Goal: Information Seeking & Learning: Learn about a topic

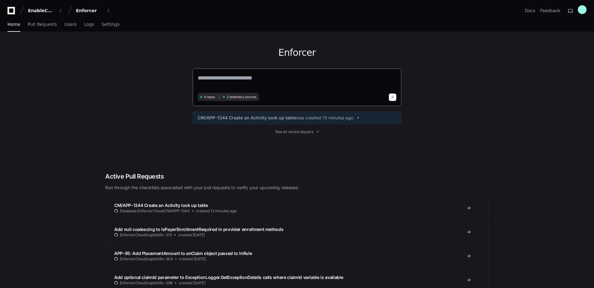
click at [217, 82] on textarea at bounding box center [297, 82] width 199 height 17
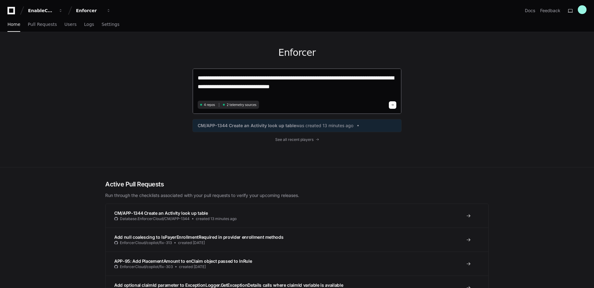
type textarea "**********"
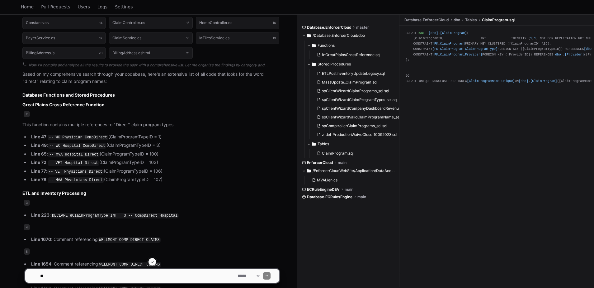
scroll to position [449, 0]
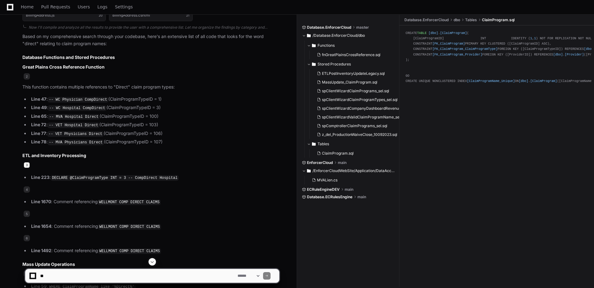
click at [25, 163] on span "3" at bounding box center [27, 165] width 6 height 6
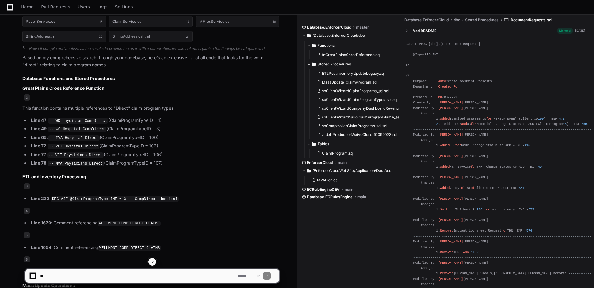
scroll to position [418, 0]
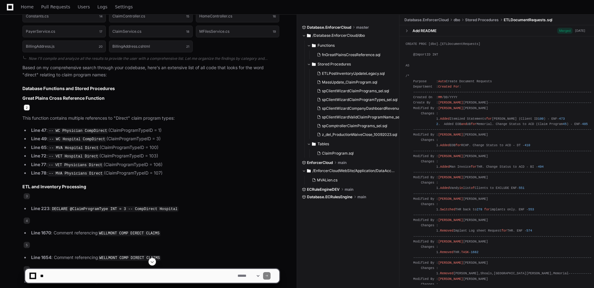
click at [27, 105] on span "2" at bounding box center [27, 107] width 6 height 6
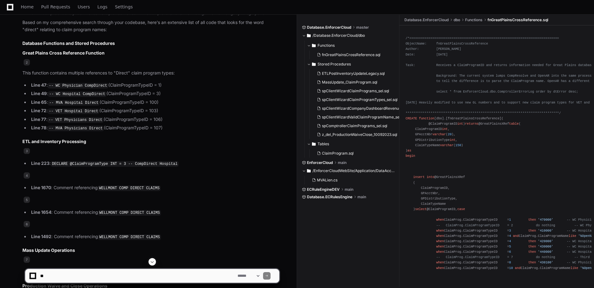
scroll to position [449, 0]
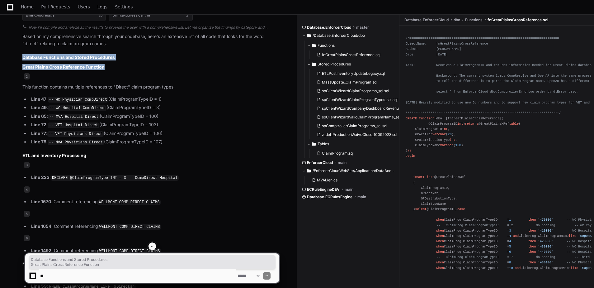
drag, startPoint x: 106, startPoint y: 67, endPoint x: 19, endPoint y: 59, distance: 87.2
copy article "Database Functions and Stored Procedures Great Plains Cross Reference Function"
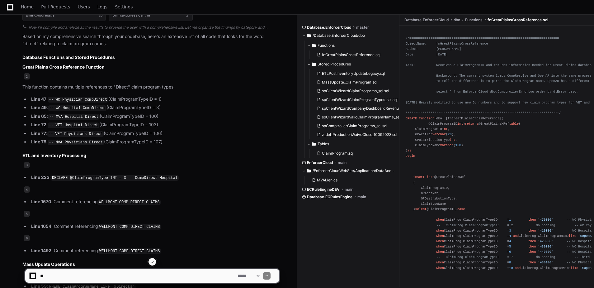
drag, startPoint x: 102, startPoint y: 83, endPoint x: 87, endPoint y: 79, distance: 15.7
click at [102, 83] on p "This function contains multiple references to "Direct" claim program types:" at bounding box center [150, 86] width 257 height 7
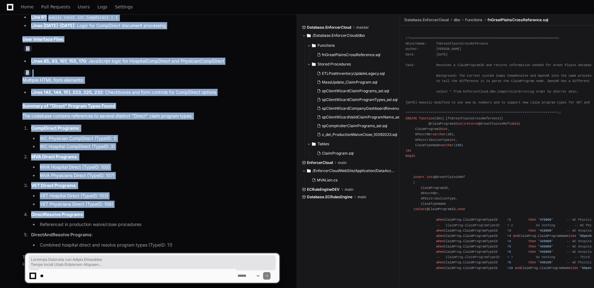
scroll to position [1352, 0]
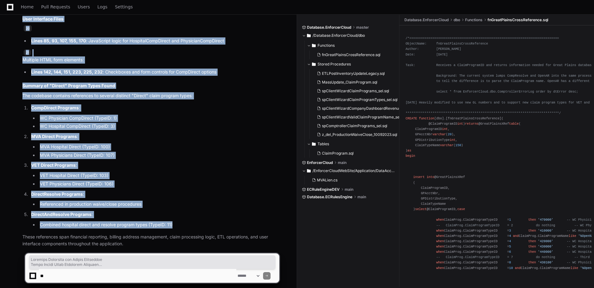
drag, startPoint x: 21, startPoint y: 57, endPoint x: 174, endPoint y: 215, distance: 220.0
copy article "Database Functions and Stored Procedures Great Plains Cross Reference Function …"
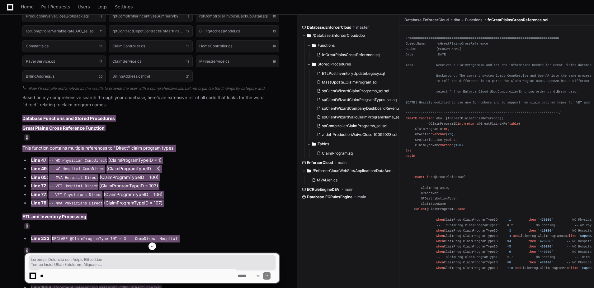
scroll to position [387, 0]
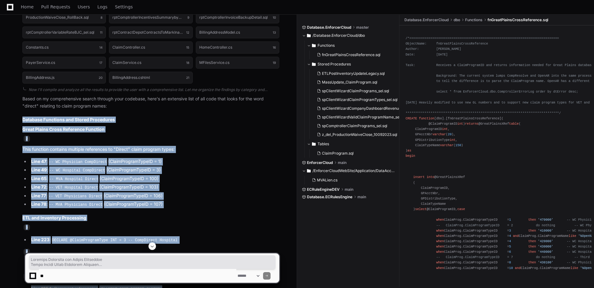
click at [126, 132] on h3 "Great Plains Cross Reference Function" at bounding box center [150, 129] width 257 height 6
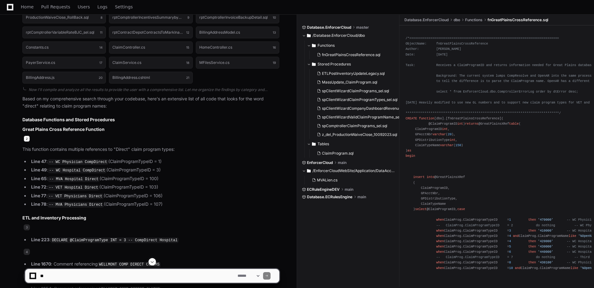
click at [27, 138] on span "2" at bounding box center [27, 138] width 6 height 6
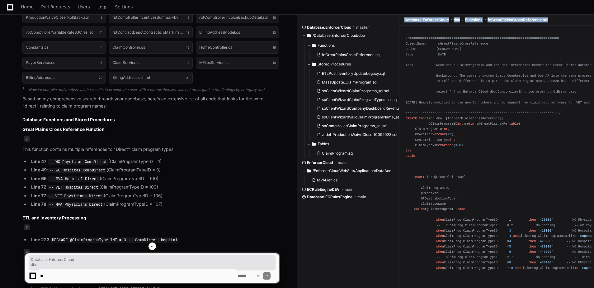
drag, startPoint x: 538, startPoint y: 23, endPoint x: 406, endPoint y: 21, distance: 132.1
click at [406, 21] on ul "Database.EnforcerCloud dbo Functions fnGreatPlainsCrossReference.sql" at bounding box center [499, 20] width 192 height 10
copy ul "Database.EnforcerCloud dbo Functions fnGreatPlainsCrossReference.sql"
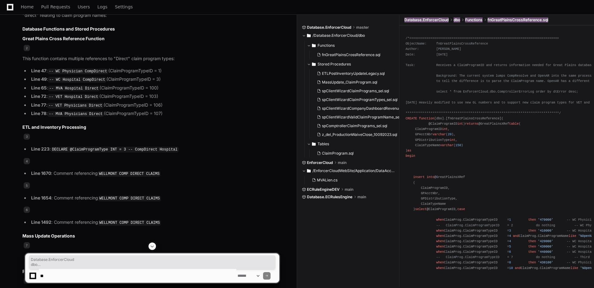
scroll to position [480, 0]
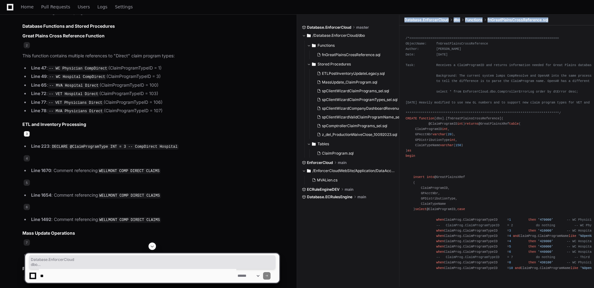
click at [27, 133] on span "3" at bounding box center [27, 134] width 6 height 6
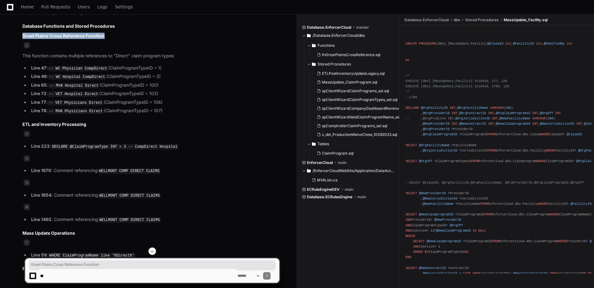
drag, startPoint x: 105, startPoint y: 33, endPoint x: 21, endPoint y: 35, distance: 83.2
copy h3 "Great Plains Cross Reference Function"
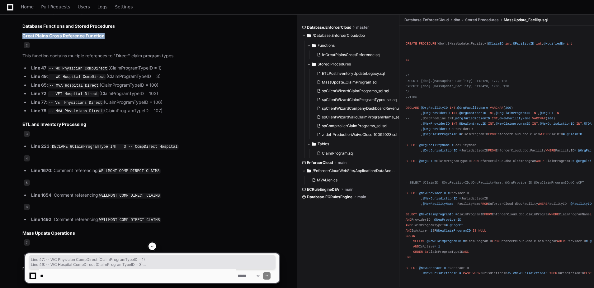
drag, startPoint x: 163, startPoint y: 109, endPoint x: 31, endPoint y: 68, distance: 137.3
click at [31, 68] on ul "Line 47 : -- WC Physician CompDirect (ClaimProgramTypeID = 1) Line 49 : -- WC H…" at bounding box center [150, 89] width 257 height 50
copy ul "Line 47 : -- WC Physician CompDirect (ClaimProgramTypeID = 1) Line 49 : -- WC H…"
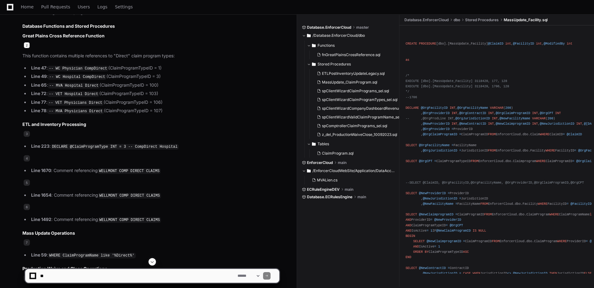
click at [26, 45] on span "2" at bounding box center [27, 45] width 6 height 6
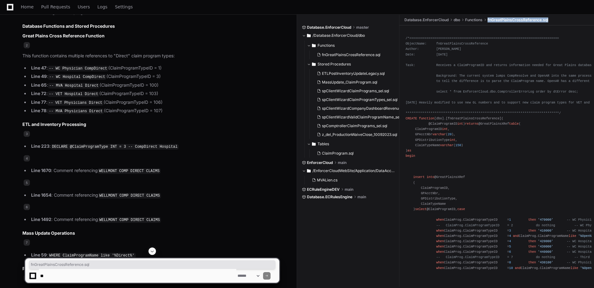
drag, startPoint x: 556, startPoint y: 21, endPoint x: 488, endPoint y: 20, distance: 68.2
click at [488, 20] on ul "Database.EnforcerCloud dbo Functions fnGreatPlainsCrossReference.sql" at bounding box center [499, 20] width 192 height 10
copy ul "fnGreatPlainsCrossReference.sql"
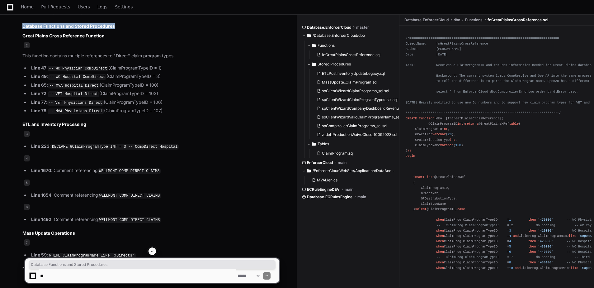
drag, startPoint x: 118, startPoint y: 25, endPoint x: 22, endPoint y: 28, distance: 96.3
copy h2 "Database Functions and Stored Procedures"
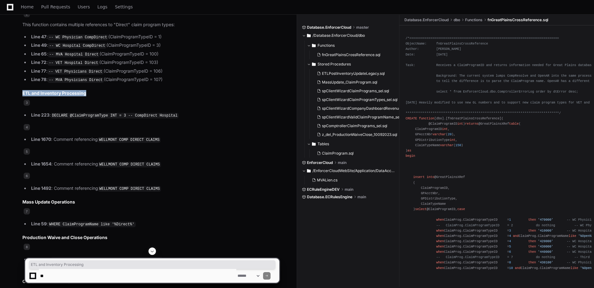
drag, startPoint x: 87, startPoint y: 92, endPoint x: 22, endPoint y: 90, distance: 64.2
click at [22, 90] on h3 "ETL and Inventory Processing" at bounding box center [150, 93] width 257 height 6
copy h3 "ETL and Inventory Processing"
click at [27, 102] on span "3" at bounding box center [27, 103] width 6 height 6
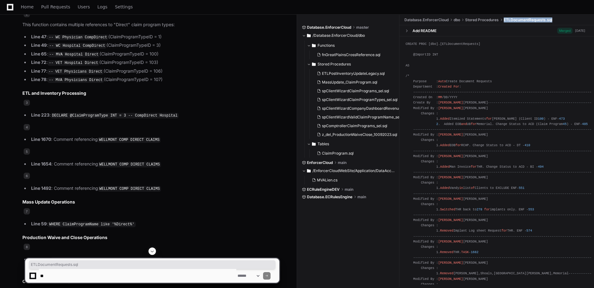
drag, startPoint x: 561, startPoint y: 20, endPoint x: 505, endPoint y: 21, distance: 55.8
click at [505, 21] on ul "Database.EnforcerCloud dbo Stored Procedures ETLDocumentRequests.sql" at bounding box center [499, 20] width 192 height 10
copy ul "ETLDocumentRequests.sql"
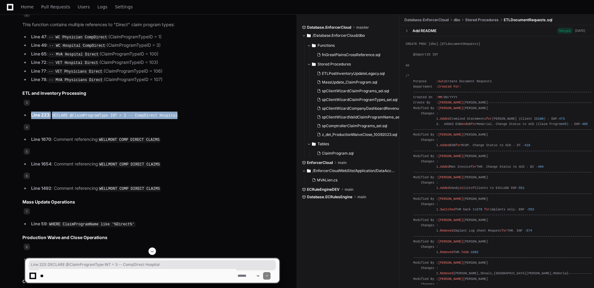
drag, startPoint x: 171, startPoint y: 113, endPoint x: 31, endPoint y: 114, distance: 139.5
click at [31, 114] on li "Line 223 : DECLARE @ClaimProgramType INT = 3 -- CompDirect Hospital" at bounding box center [154, 114] width 250 height 7
copy li "Line 223 : DECLARE @ClaimProgramType INT = 3 -- CompDirect Hospital"
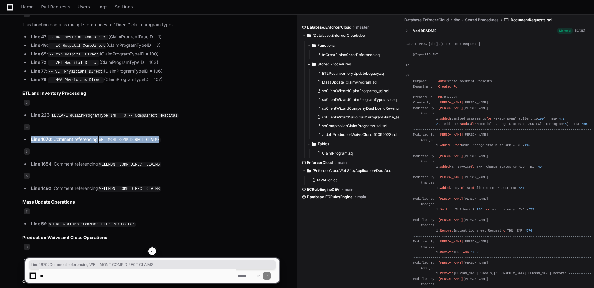
drag, startPoint x: 32, startPoint y: 137, endPoint x: 156, endPoint y: 139, distance: 124.3
click at [156, 139] on li "Line 1670 : Comment referencing WELLMONT COMP DIRECT CLAIMS" at bounding box center [154, 139] width 250 height 7
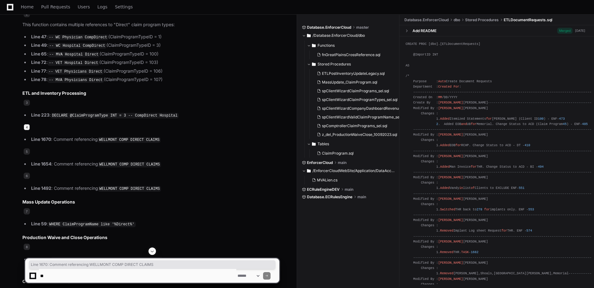
click at [26, 126] on span "4" at bounding box center [27, 127] width 6 height 6
drag, startPoint x: 558, startPoint y: 20, endPoint x: 505, endPoint y: 22, distance: 53.0
click at [505, 22] on ul "Database.EnforcerCloud dbo Stored Procedures ETLDocumentRequests.sql" at bounding box center [499, 20] width 192 height 10
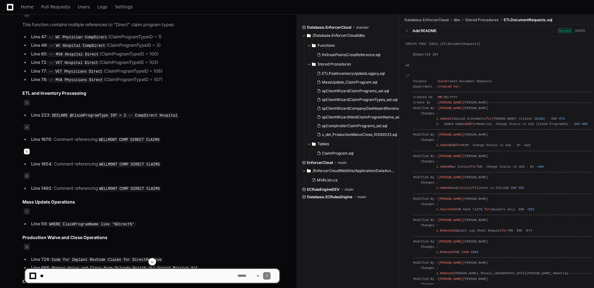
click at [28, 149] on span "5" at bounding box center [27, 151] width 6 height 6
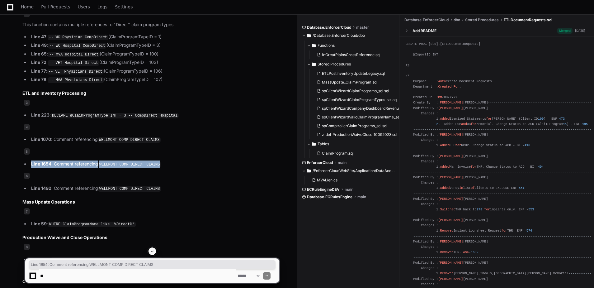
drag, startPoint x: 157, startPoint y: 163, endPoint x: 30, endPoint y: 161, distance: 126.8
click at [30, 161] on li "Line 1654 : Comment referencing WELLMONT COMP DIRECT CLAIMS" at bounding box center [154, 163] width 250 height 7
click at [50, 186] on strong "Line 1492" at bounding box center [41, 187] width 20 height 5
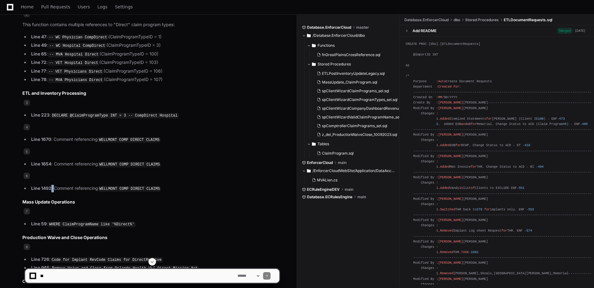
click at [50, 186] on strong "Line 1492" at bounding box center [41, 187] width 20 height 5
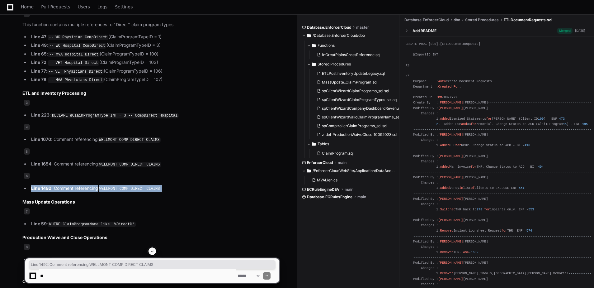
click at [50, 186] on strong "Line 1492" at bounding box center [41, 187] width 20 height 5
drag, startPoint x: 50, startPoint y: 186, endPoint x: 163, endPoint y: 183, distance: 112.8
click at [147, 185] on li "Line 1492 : Comment referencing WELLMONT COMP DIRECT CLAIMS" at bounding box center [154, 188] width 250 height 7
drag, startPoint x: 162, startPoint y: 184, endPoint x: 32, endPoint y: 186, distance: 130.5
click at [32, 186] on li "Line 1492 : Comment referencing WELLMONT COMP DIRECT CLAIMS" at bounding box center [154, 188] width 250 height 7
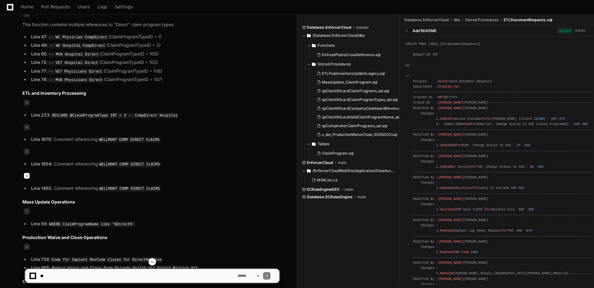
click at [26, 174] on span "6" at bounding box center [27, 176] width 6 height 6
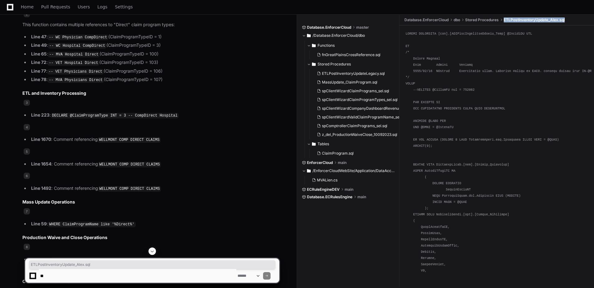
drag, startPoint x: 571, startPoint y: 21, endPoint x: 505, endPoint y: 24, distance: 66.7
click at [505, 24] on ul "Database.EnforcerCloud dbo Stored Procedures ETLPostInventoryUpdate_Alex.sql" at bounding box center [499, 20] width 192 height 10
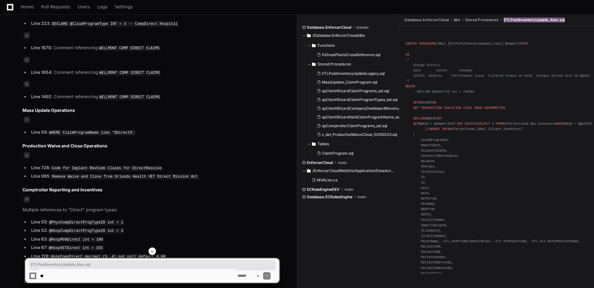
scroll to position [605, 0]
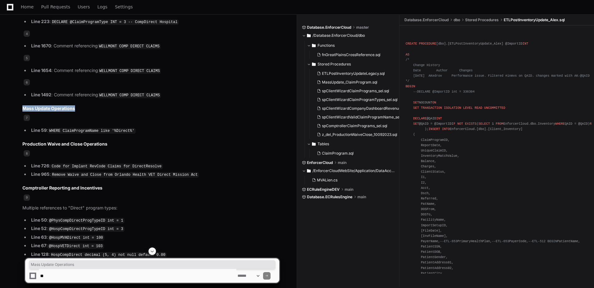
drag, startPoint x: 76, startPoint y: 107, endPoint x: 20, endPoint y: 106, distance: 55.5
click at [28, 116] on span "7" at bounding box center [27, 118] width 6 height 6
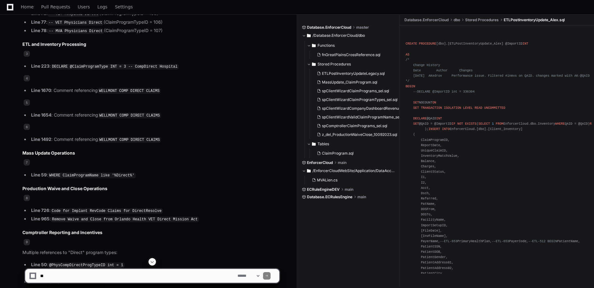
scroll to position [573, 0]
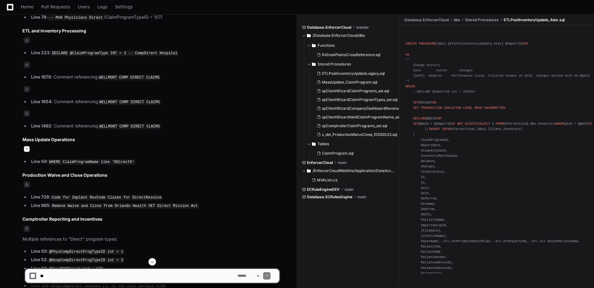
click at [25, 147] on span "7" at bounding box center [27, 149] width 6 height 6
click at [28, 147] on span "7" at bounding box center [27, 149] width 6 height 6
click at [26, 147] on span "7" at bounding box center [27, 149] width 6 height 6
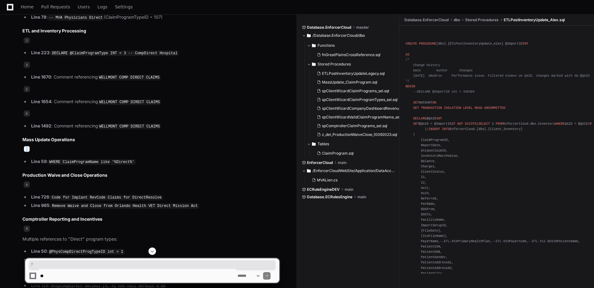
click at [26, 147] on span "7" at bounding box center [27, 149] width 6 height 6
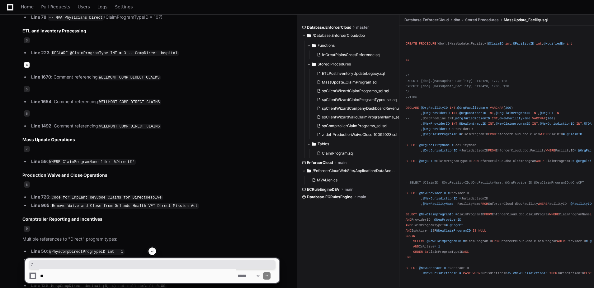
click at [27, 62] on span "4" at bounding box center [27, 65] width 6 height 6
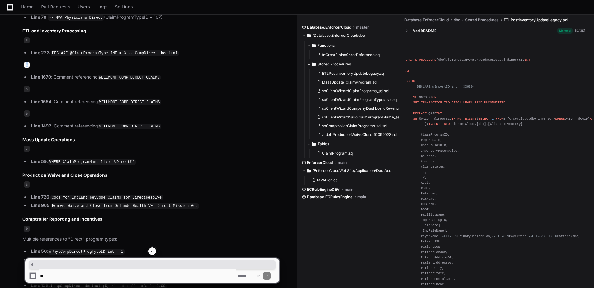
click at [25, 62] on span "4" at bounding box center [27, 65] width 6 height 6
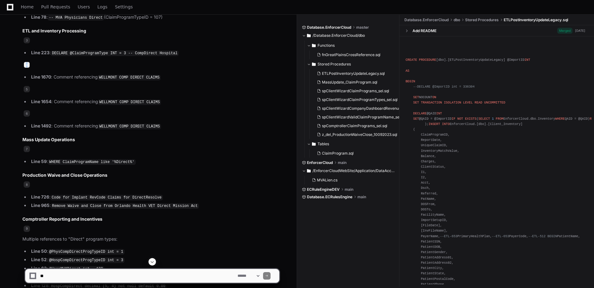
click at [25, 62] on span "4" at bounding box center [27, 65] width 6 height 6
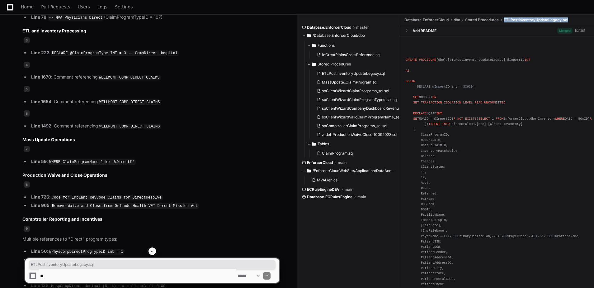
drag, startPoint x: 578, startPoint y: 20, endPoint x: 504, endPoint y: 18, distance: 73.5
click at [504, 18] on ul "Database.EnforcerCloud dbo Stored Procedures ETLPostInventoryUpdateLegacy.sql" at bounding box center [499, 20] width 192 height 10
click at [26, 86] on span "5" at bounding box center [27, 89] width 6 height 6
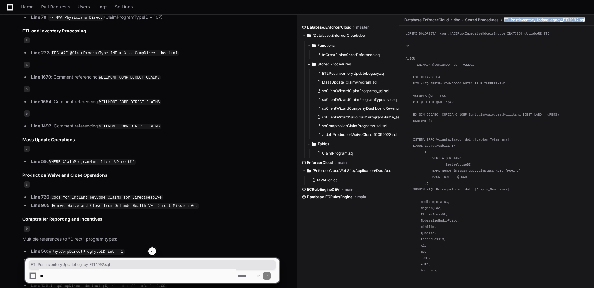
drag, startPoint x: 589, startPoint y: 20, endPoint x: 506, endPoint y: 19, distance: 83.2
click at [506, 19] on ul "Database.EnforcerCloud dbo Stored Procedures ETLPostInventoryUpdateLegacy_ETL19…" at bounding box center [499, 20] width 192 height 10
click at [26, 112] on span "6" at bounding box center [27, 113] width 6 height 6
click at [44, 110] on p "6" at bounding box center [150, 113] width 257 height 7
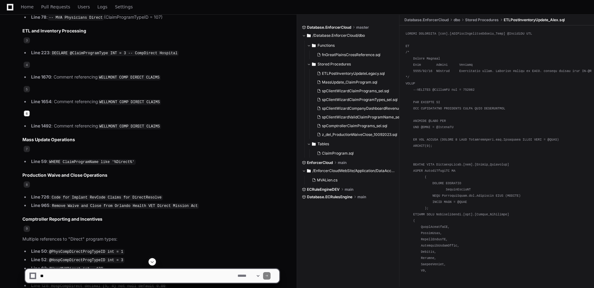
click at [27, 112] on span "6" at bounding box center [27, 113] width 6 height 6
click at [509, 19] on ul "Database.EnforcerCloud dbo Stored Procedures ETLPostInventoryUpdate_Alex.sql" at bounding box center [499, 20] width 192 height 10
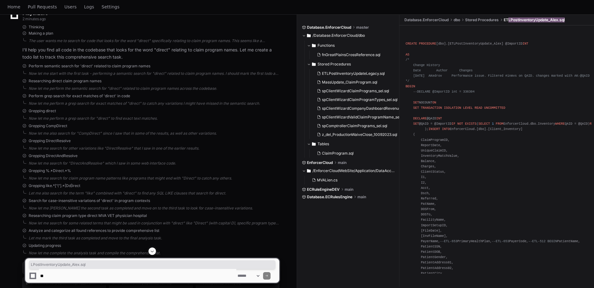
scroll to position [0, 0]
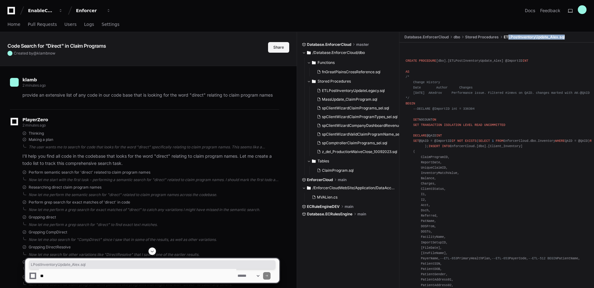
click at [277, 48] on button "Share" at bounding box center [278, 47] width 21 height 11
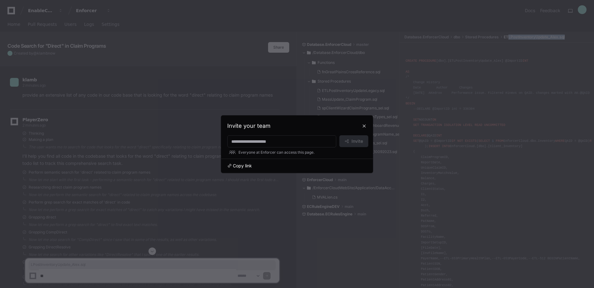
click at [244, 163] on span "Copy link" at bounding box center [242, 166] width 19 height 6
drag, startPoint x: 366, startPoint y: 128, endPoint x: 228, endPoint y: 126, distance: 137.7
click at [366, 128] on button at bounding box center [364, 126] width 10 height 10
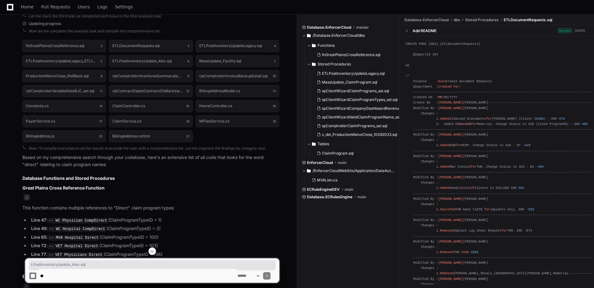
scroll to position [592, 0]
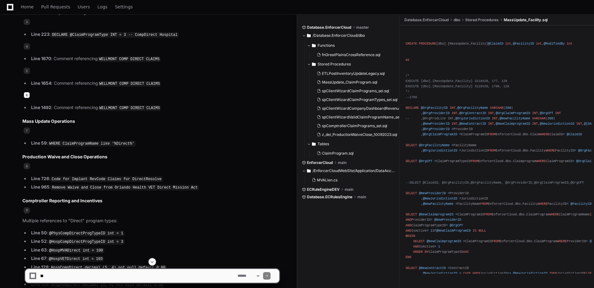
click at [26, 92] on span "6" at bounding box center [27, 95] width 6 height 6
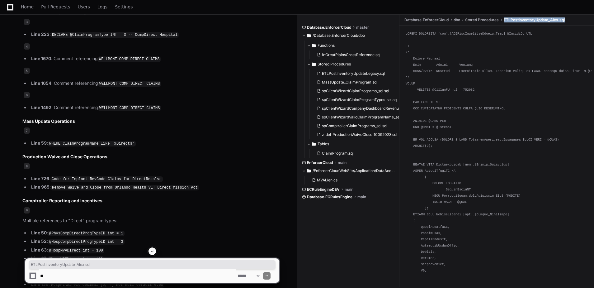
drag, startPoint x: 576, startPoint y: 17, endPoint x: 505, endPoint y: 20, distance: 71.7
click at [505, 20] on ul "Database.EnforcerCloud dbo Stored Procedures ETLPostInventoryUpdate_Alex.sql" at bounding box center [499, 20] width 192 height 10
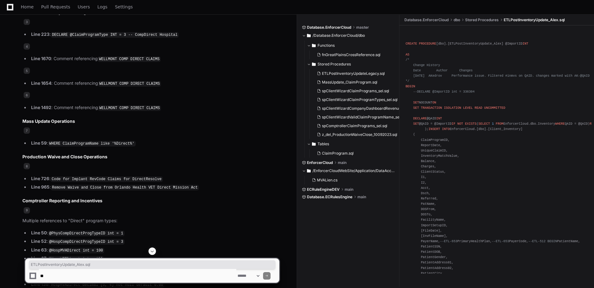
drag, startPoint x: 50, startPoint y: 123, endPoint x: 59, endPoint y: 120, distance: 9.7
drag, startPoint x: 74, startPoint y: 119, endPoint x: 22, endPoint y: 119, distance: 52.6
click at [29, 128] on span "7" at bounding box center [27, 130] width 6 height 6
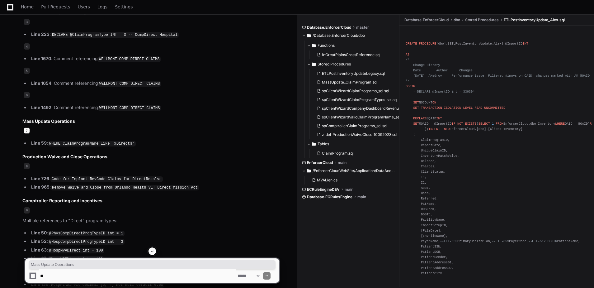
click at [29, 128] on span "7" at bounding box center [27, 130] width 6 height 6
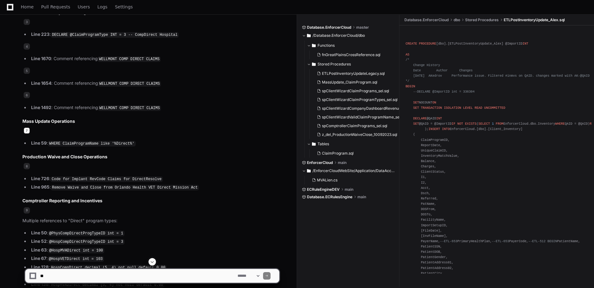
click at [26, 128] on span "7" at bounding box center [27, 130] width 6 height 6
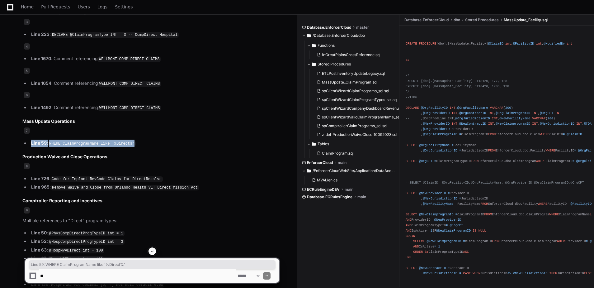
drag, startPoint x: 132, startPoint y: 140, endPoint x: 32, endPoint y: 140, distance: 100.0
click at [32, 140] on li "Line 59 : WHERE ClaimProgramName like '%Direct%'" at bounding box center [154, 143] width 250 height 7
drag, startPoint x: 543, startPoint y: 22, endPoint x: 505, endPoint y: 21, distance: 37.7
click at [505, 21] on ul "Database.EnforcerCloud dbo Stored Procedures MassUpdate_Facility.sql" at bounding box center [499, 20] width 192 height 10
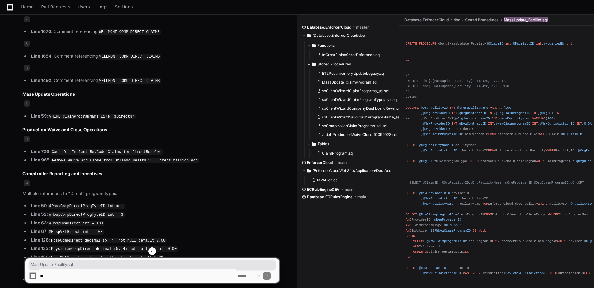
scroll to position [654, 0]
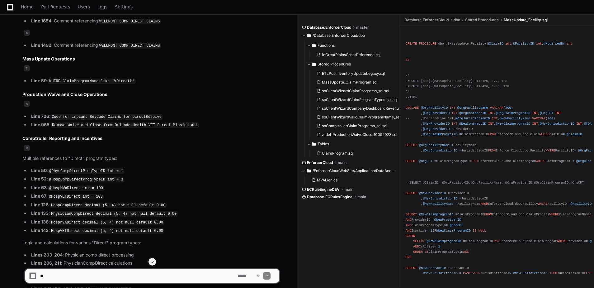
click at [95, 91] on h3 "Production Waive and Close Operations" at bounding box center [150, 94] width 257 height 6
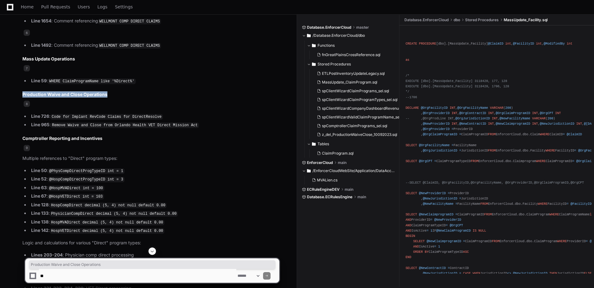
click at [95, 91] on h3 "Production Waive and Close Operations" at bounding box center [150, 94] width 257 height 6
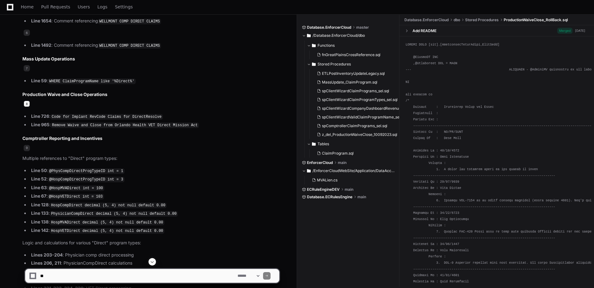
click at [27, 102] on span "8" at bounding box center [27, 104] width 6 height 6
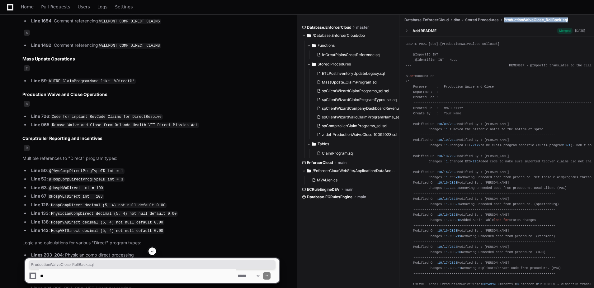
drag, startPoint x: 574, startPoint y: 19, endPoint x: 506, endPoint y: 19, distance: 67.6
click at [506, 19] on ul "Database.EnforcerCloud dbo Stored Procedures ProductionWaiveClose_RollBack.sql" at bounding box center [499, 20] width 192 height 10
drag, startPoint x: 87, startPoint y: 121, endPoint x: 98, endPoint y: 123, distance: 10.7
click at [87, 122] on code "Remove Waive and Close from Orlando Health VET Direct Mission Act" at bounding box center [125, 125] width 148 height 6
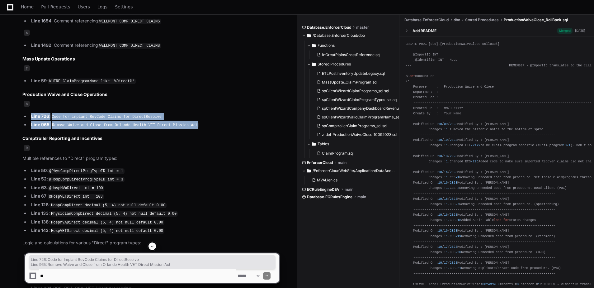
drag, startPoint x: 189, startPoint y: 121, endPoint x: 31, endPoint y: 113, distance: 157.5
click at [31, 113] on ul "Line 726 : Code for Implant RevCode Claims for DirectResolve Line 965 : Remove …" at bounding box center [150, 121] width 257 height 16
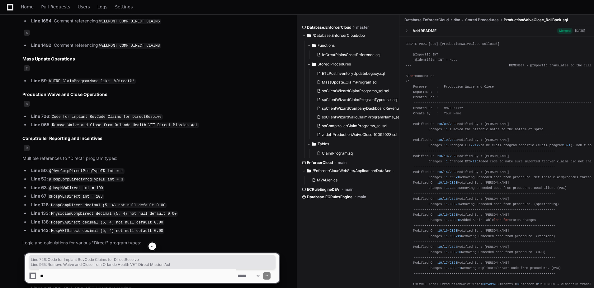
click at [80, 135] on h3 "Comptroller Reporting and Incentives" at bounding box center [150, 138] width 257 height 6
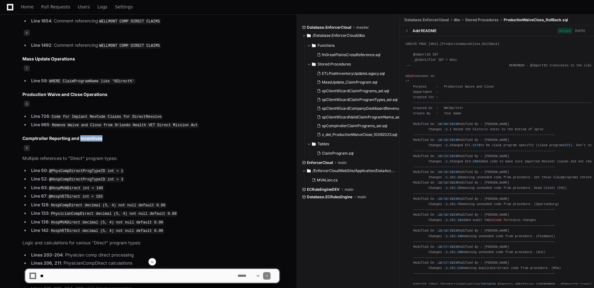
click at [80, 135] on h3 "Comptroller Reporting and Incentives" at bounding box center [150, 138] width 257 height 6
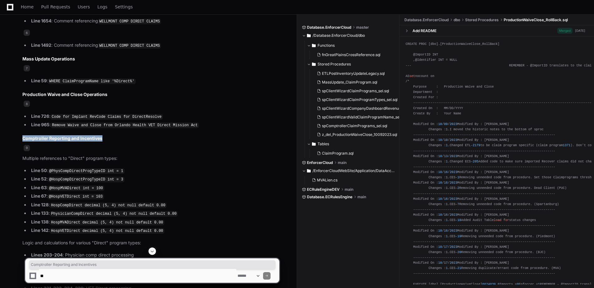
click at [80, 135] on h3 "Comptroller Reporting and Incentives" at bounding box center [150, 138] width 257 height 6
click at [26, 145] on span "9" at bounding box center [27, 148] width 6 height 6
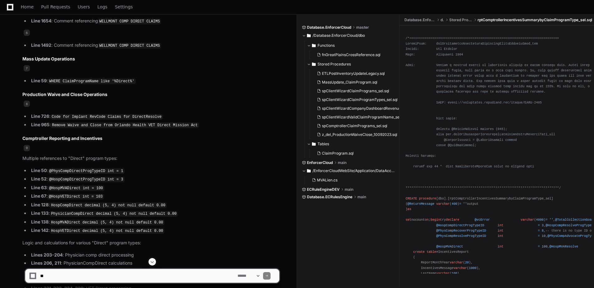
click at [500, 19] on span "rptComptrollerIncentivesSummarybyClaimProgramType_sel.sql" at bounding box center [535, 19] width 115 height 5
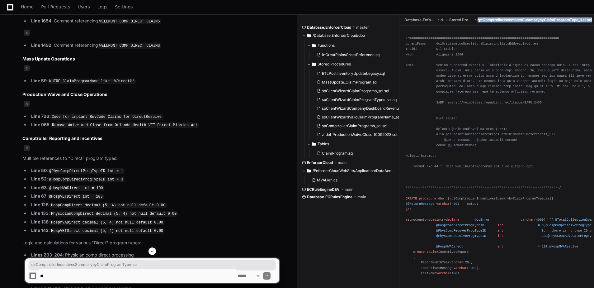
click at [500, 19] on span "rptComptrollerIncentivesSummarybyClaimProgramType_sel.sql" at bounding box center [535, 19] width 115 height 5
click at [474, 20] on span at bounding box center [475, 20] width 5 height 4
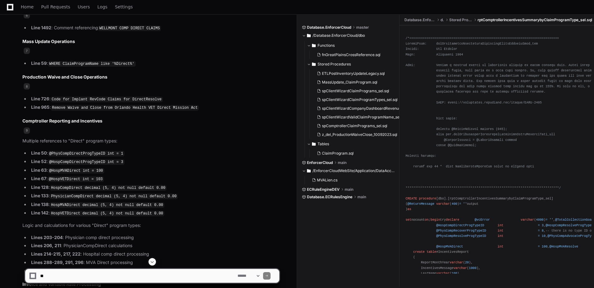
scroll to position [685, 0]
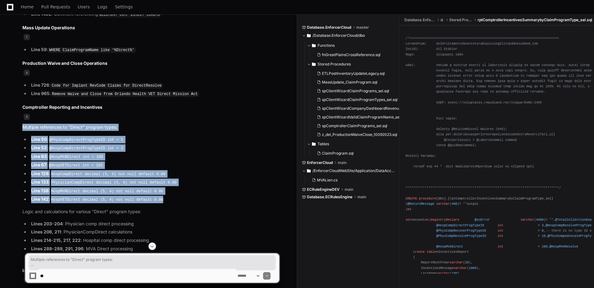
drag, startPoint x: 158, startPoint y: 194, endPoint x: 23, endPoint y: 124, distance: 151.7
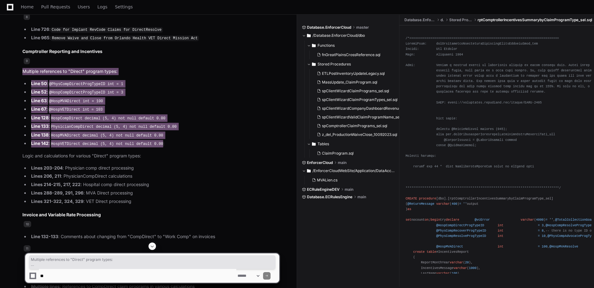
scroll to position [747, 0]
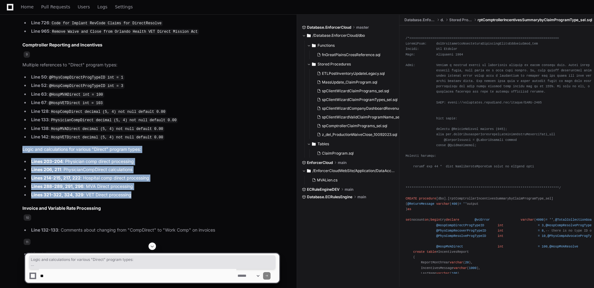
drag, startPoint x: 129, startPoint y: 190, endPoint x: 21, endPoint y: 146, distance: 117.2
click at [21, 146] on div "fnGreatPlainsCrossReference.sql 2 ETLDocumentRequests.sql 3 ETLPostInventoryUpd…" at bounding box center [144, 234] width 269 height 1235
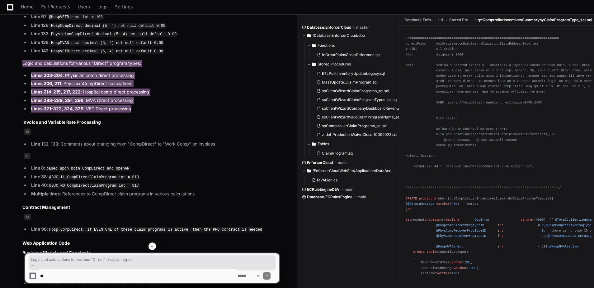
scroll to position [841, 0]
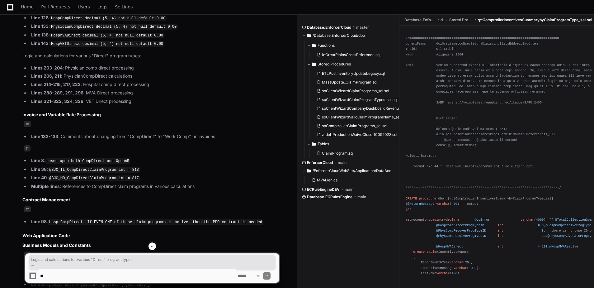
click at [69, 111] on h3 "Invoice and Variable Rate Processing" at bounding box center [150, 114] width 257 height 6
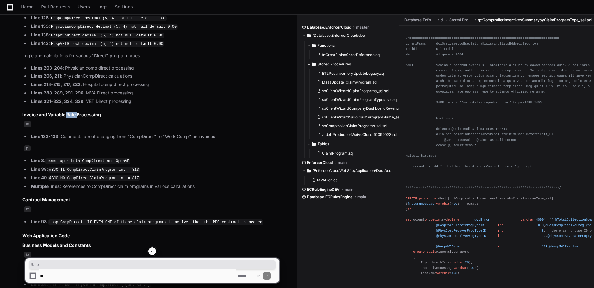
click at [69, 111] on h3 "Invoice and Variable Rate Processing" at bounding box center [150, 114] width 257 height 6
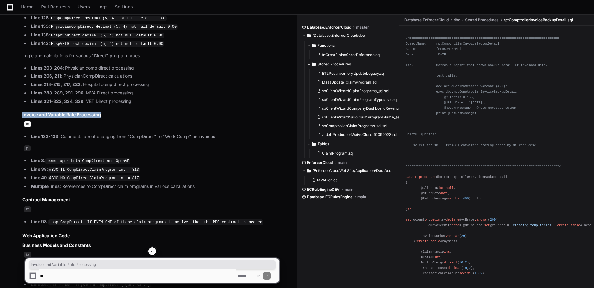
click at [29, 121] on span "10" at bounding box center [27, 124] width 7 height 6
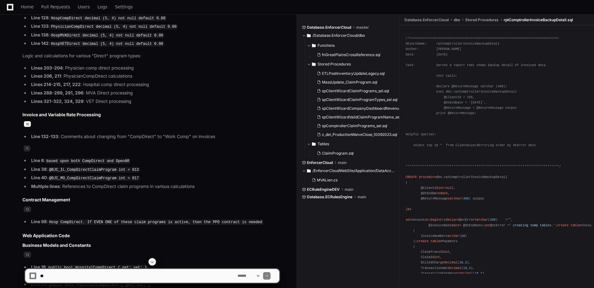
click at [26, 121] on span "10" at bounding box center [27, 124] width 7 height 6
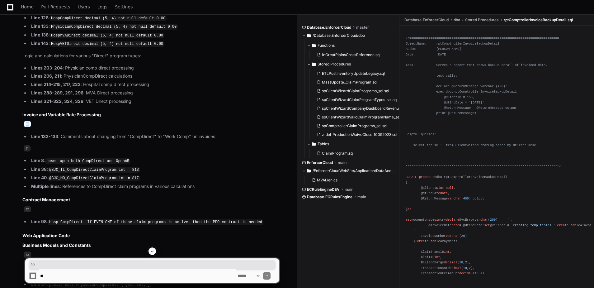
click at [26, 121] on span "10" at bounding box center [27, 124] width 7 height 6
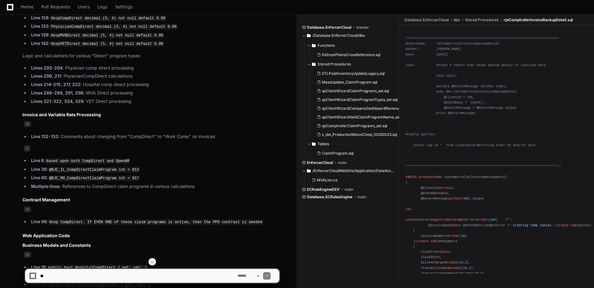
click at [53, 121] on p "10" at bounding box center [150, 124] width 257 height 7
click at [26, 121] on span "10" at bounding box center [27, 124] width 7 height 6
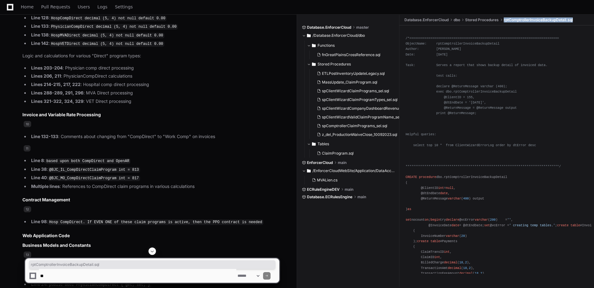
drag, startPoint x: 578, startPoint y: 21, endPoint x: 505, endPoint y: 20, distance: 72.9
click at [505, 20] on ul "Database.EnforcerCloud dbo Stored Procedures rptComptrollerInvoiceBackupDetail.…" at bounding box center [499, 20] width 192 height 10
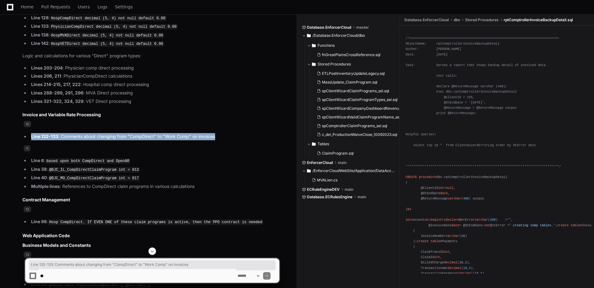
drag, startPoint x: 217, startPoint y: 131, endPoint x: 27, endPoint y: 133, distance: 189.7
click at [27, 133] on ul "Line 132-133 : Comments about changing from "CompDirect" to "Work Comp" on invo…" at bounding box center [150, 136] width 257 height 7
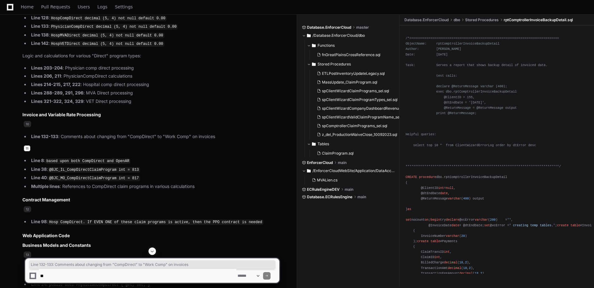
click at [26, 145] on span "11" at bounding box center [27, 148] width 7 height 6
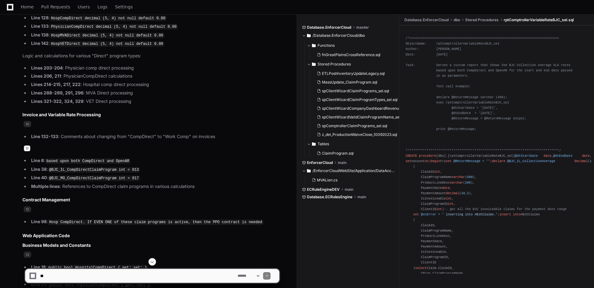
click at [28, 145] on span "11" at bounding box center [27, 148] width 7 height 6
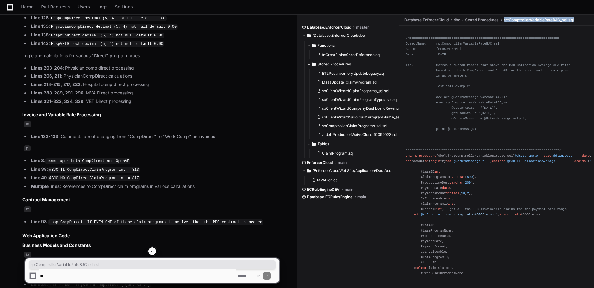
drag, startPoint x: 579, startPoint y: 19, endPoint x: 505, endPoint y: 20, distance: 73.8
click at [505, 20] on ul "Database.EnforcerCloud dbo Stored Procedures rptComptrollerVariableRateBJC_sel.…" at bounding box center [499, 20] width 192 height 10
click at [136, 183] on li "Multiple lines : References to CompDirect claim programs in various calculations" at bounding box center [154, 186] width 250 height 7
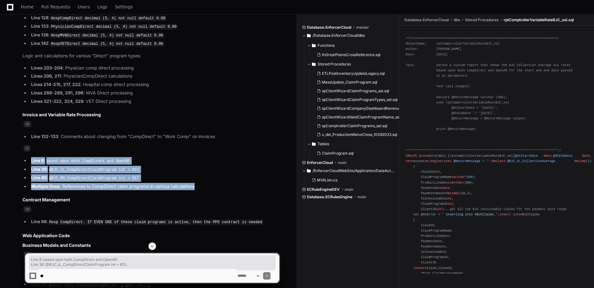
drag, startPoint x: 198, startPoint y: 180, endPoint x: 23, endPoint y: 153, distance: 176.5
click at [23, 157] on ul "Line 8 : based upon both CompDirect and OpenAR Line 38 : @BJC_IL_CompDirectClai…" at bounding box center [150, 173] width 257 height 33
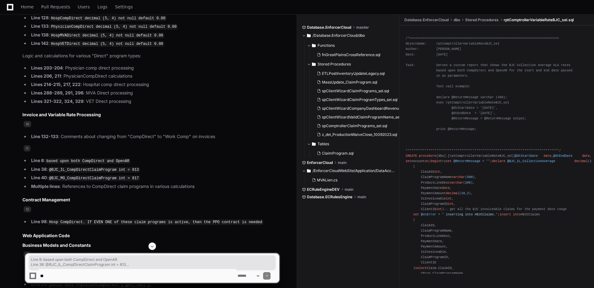
click at [51, 197] on h3 "Contract Management" at bounding box center [150, 200] width 257 height 6
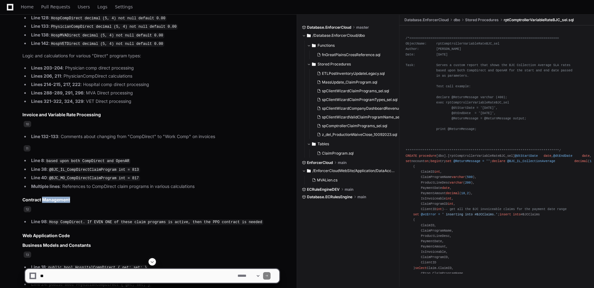
click at [51, 197] on h3 "Contract Management" at bounding box center [150, 200] width 257 height 6
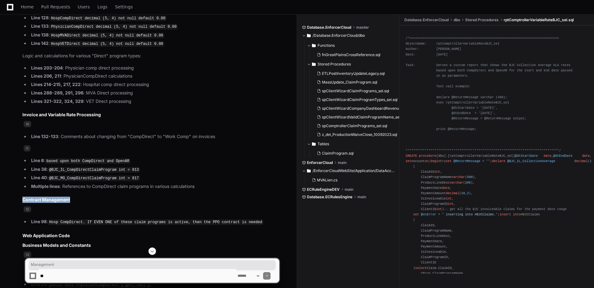
click at [51, 197] on h3 "Contract Management" at bounding box center [150, 200] width 257 height 6
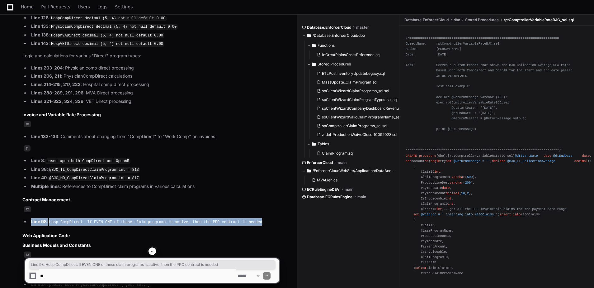
drag, startPoint x: 247, startPoint y: 215, endPoint x: 31, endPoint y: 215, distance: 216.5
click at [31, 218] on li "Line 98 : Hosp CompDirect. If EVEN ONE of these claim programs is active, then …" at bounding box center [154, 221] width 250 height 7
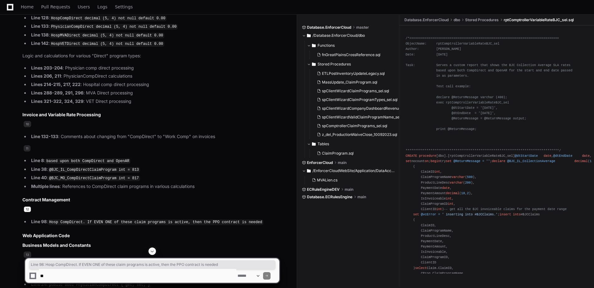
click at [25, 206] on span "12" at bounding box center [27, 209] width 7 height 6
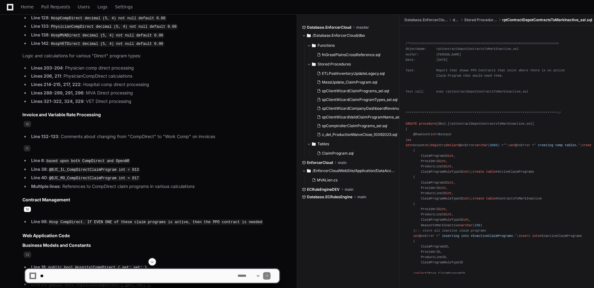
click at [28, 206] on span "12" at bounding box center [27, 209] width 7 height 6
click at [536, 20] on span "rptContractDepotContractsToMarkInactive_sel.sql" at bounding box center [547, 19] width 90 height 5
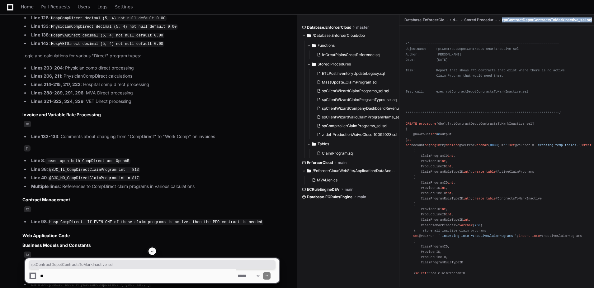
click at [536, 20] on span "rptContractDepotContractsToMarkInactive_sel.sql" at bounding box center [547, 19] width 90 height 5
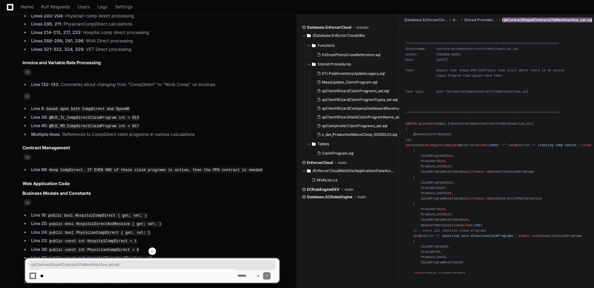
scroll to position [903, 0]
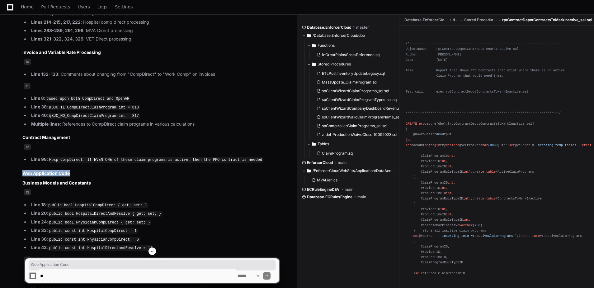
drag, startPoint x: 53, startPoint y: 168, endPoint x: 23, endPoint y: 168, distance: 29.6
click at [23, 170] on h2 "Web Application Code" at bounding box center [150, 173] width 257 height 6
click at [63, 180] on h3 "Business Models and Constants" at bounding box center [150, 183] width 257 height 6
click at [64, 180] on h3 "Business Models and Constants" at bounding box center [150, 183] width 257 height 6
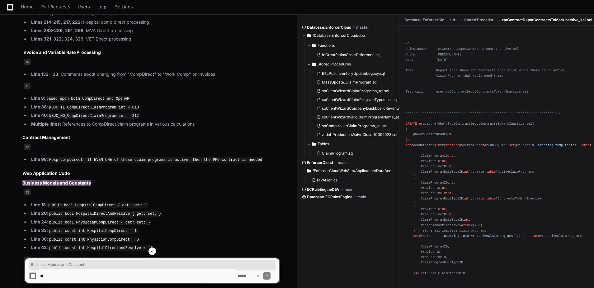
scroll to position [934, 0]
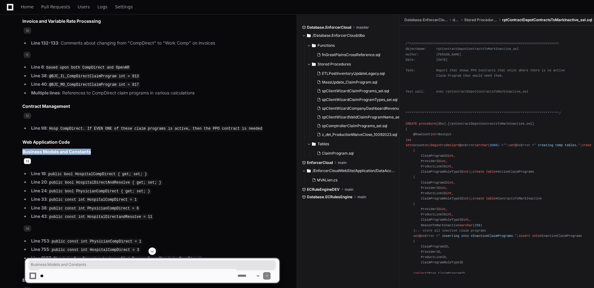
click at [26, 158] on span "13" at bounding box center [27, 161] width 7 height 6
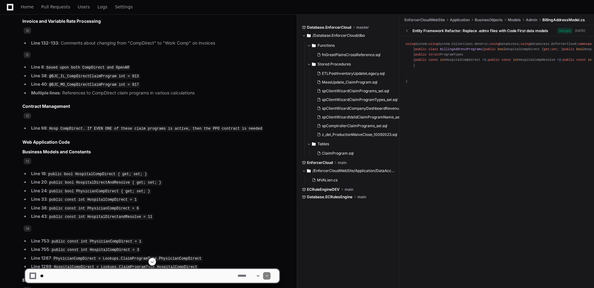
click at [572, 19] on span "BillingAddressModel.cs" at bounding box center [564, 19] width 43 height 5
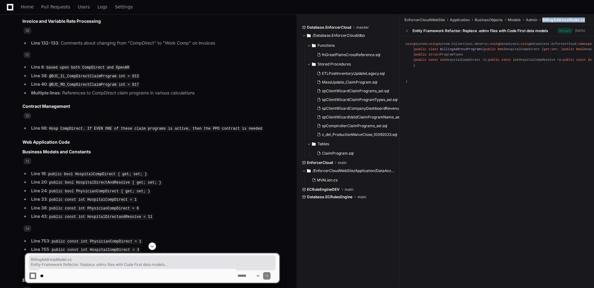
click at [572, 19] on span "BillingAddressModel.cs" at bounding box center [564, 19] width 43 height 5
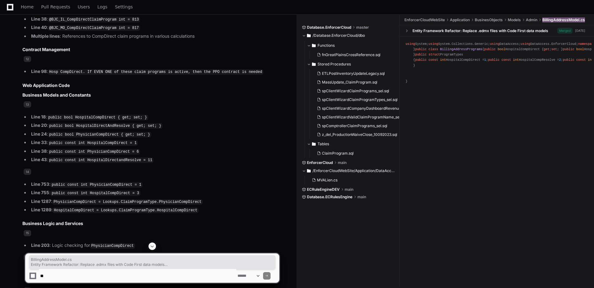
scroll to position [997, 0]
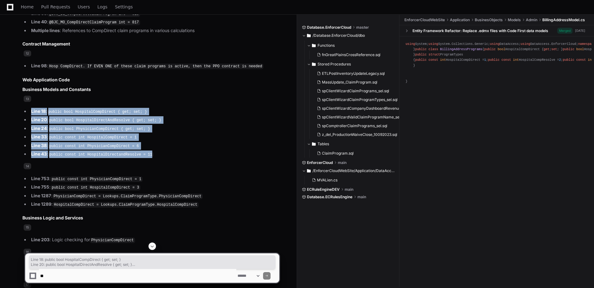
drag, startPoint x: 148, startPoint y: 147, endPoint x: 31, endPoint y: 108, distance: 122.9
click at [31, 108] on ul "Line 18 : public bool HospitalCompDirect { get; set; } Line 20 : public bool Ho…" at bounding box center [150, 133] width 257 height 50
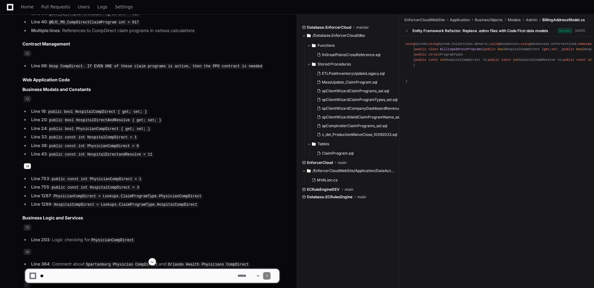
click at [28, 163] on span "14" at bounding box center [27, 166] width 7 height 6
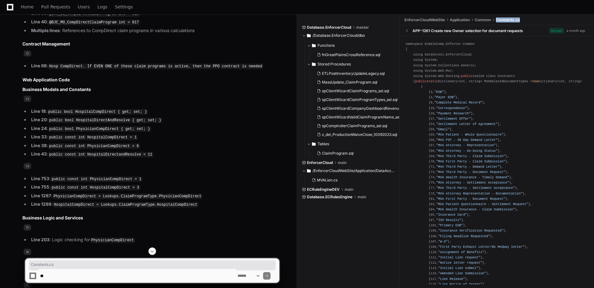
drag, startPoint x: 529, startPoint y: 21, endPoint x: 499, endPoint y: 22, distance: 30.8
click at [499, 22] on ul "EnforcerCloudWebSite Application Common Constants.cs" at bounding box center [499, 20] width 192 height 10
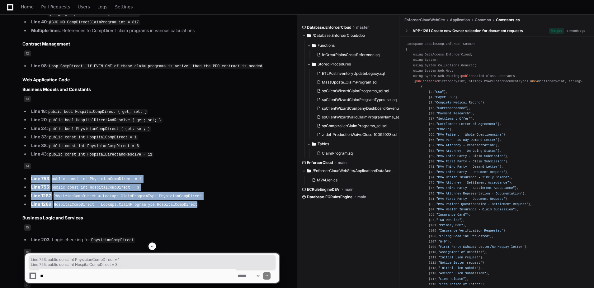
drag, startPoint x: 191, startPoint y: 197, endPoint x: 30, endPoint y: 172, distance: 162.6
click at [30, 175] on ul "Line 753 : public const int PhysicianCompDirect = 1 Line 755 : public const int…" at bounding box center [150, 191] width 257 height 33
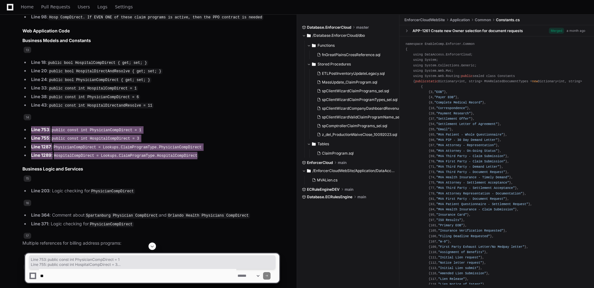
scroll to position [1059, 0]
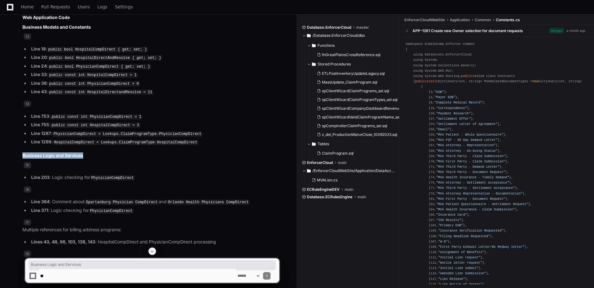
drag, startPoint x: 84, startPoint y: 147, endPoint x: 23, endPoint y: 148, distance: 61.7
click at [23, 152] on h3 "Business Logic and Services" at bounding box center [150, 155] width 257 height 6
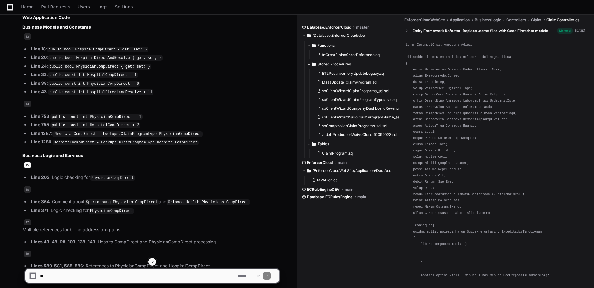
click at [27, 162] on span "15" at bounding box center [27, 165] width 7 height 6
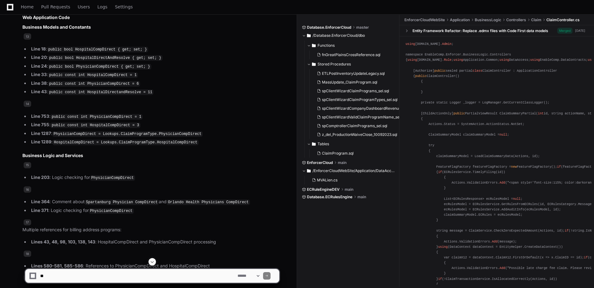
click at [570, 19] on span "ClaimController.cs" at bounding box center [563, 19] width 33 height 5
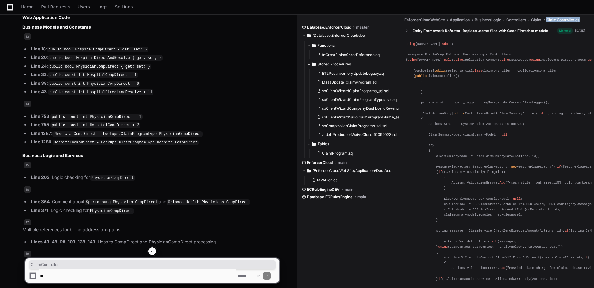
click at [570, 19] on span "ClaimController.cs" at bounding box center [563, 19] width 33 height 5
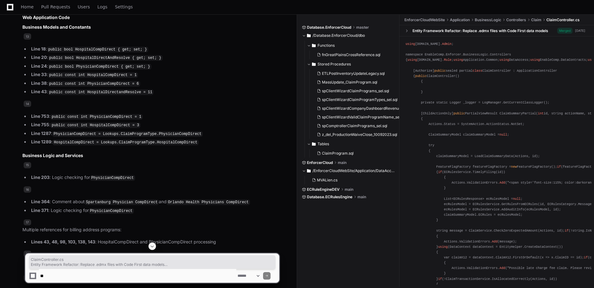
click at [54, 174] on li "Line 203 : Logic checking for PhysicianCompDirect" at bounding box center [154, 177] width 250 height 7
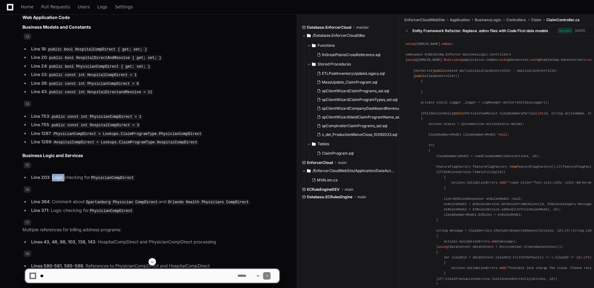
click at [54, 174] on li "Line 203 : Logic checking for PhysicianCompDirect" at bounding box center [154, 177] width 250 height 7
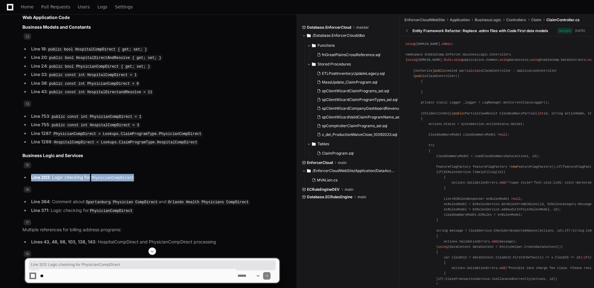
click at [54, 174] on li "Line 203 : Logic checking for PhysicianCompDirect" at bounding box center [154, 177] width 250 height 7
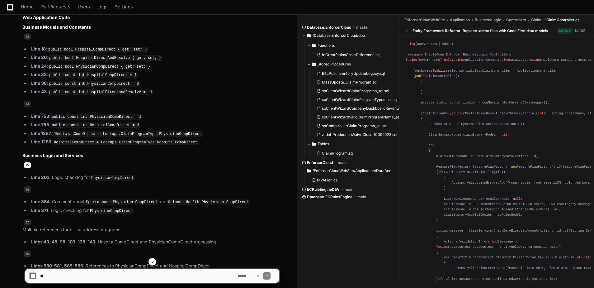
click at [28, 162] on span "15" at bounding box center [27, 165] width 7 height 6
click at [27, 186] on span "16" at bounding box center [27, 189] width 7 height 6
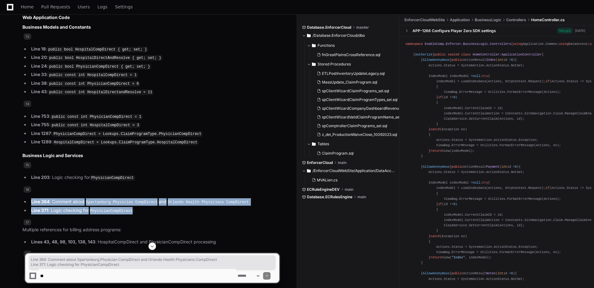
drag, startPoint x: 134, startPoint y: 202, endPoint x: 0, endPoint y: 197, distance: 134.0
click at [27, 198] on ul "Line 364 : Comment about Spartanburg Physician CompDirect and Orlando Health Ph…" at bounding box center [150, 206] width 257 height 16
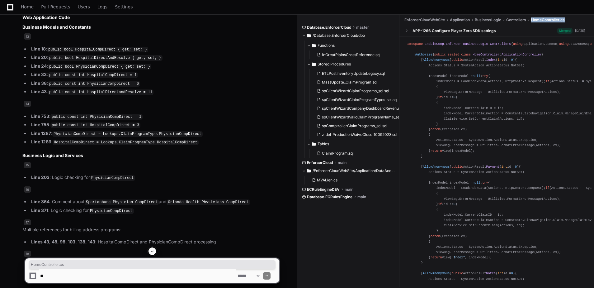
drag, startPoint x: 570, startPoint y: 19, endPoint x: 533, endPoint y: 21, distance: 36.8
click at [533, 21] on ul "EnforcerCloudWebSite Application BusinessLogic Controllers HomeController.cs" at bounding box center [499, 20] width 192 height 10
click at [26, 219] on span "17" at bounding box center [27, 222] width 7 height 6
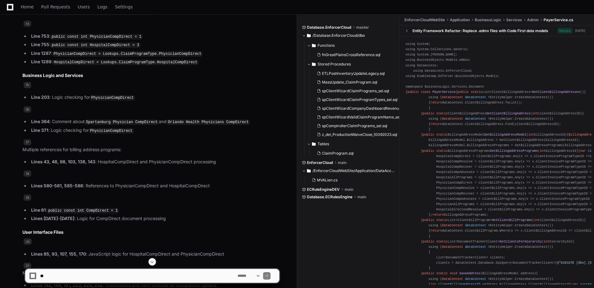
scroll to position [1152, 0]
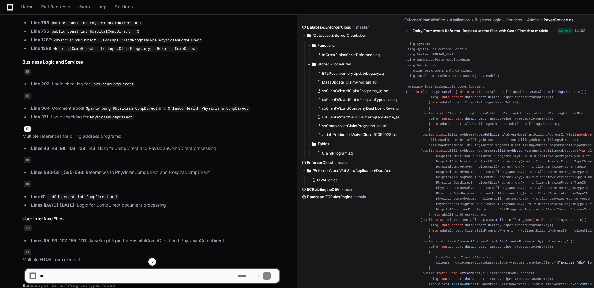
click at [26, 126] on span "17" at bounding box center [27, 129] width 7 height 6
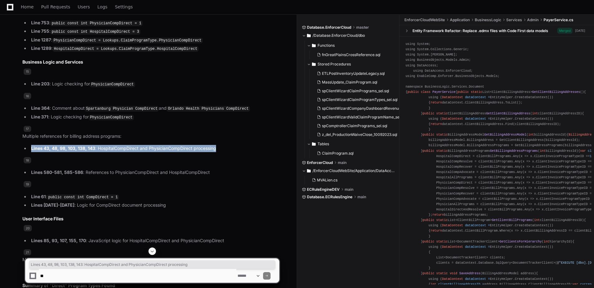
drag, startPoint x: 212, startPoint y: 139, endPoint x: 32, endPoint y: 137, distance: 180.0
click at [32, 145] on li "Lines 43, 48, 98, 103, 138, 143 : HospitalCompDirect and PhysicianCompDirect pr…" at bounding box center [154, 148] width 250 height 7
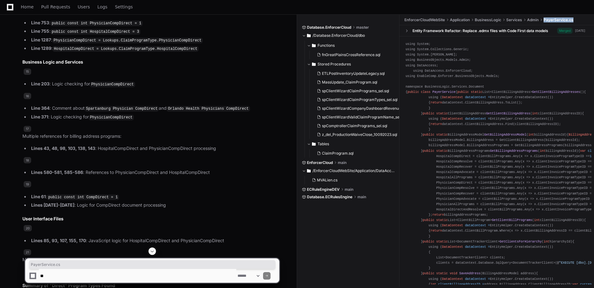
drag, startPoint x: 573, startPoint y: 20, endPoint x: 546, endPoint y: 21, distance: 27.7
click at [546, 21] on ul "EnforcerCloudWebSite Application BusinessLogic Services Admin PayerService.cs" at bounding box center [499, 20] width 192 height 10
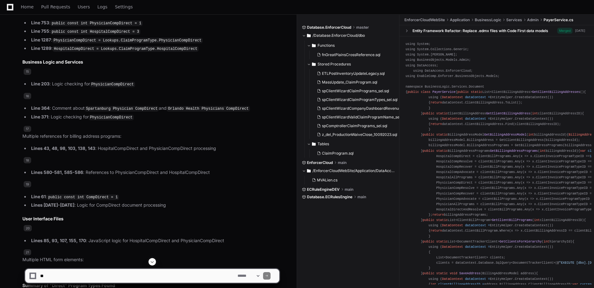
click at [47, 169] on strong "Lines 580-581, 585-586" at bounding box center [57, 171] width 52 height 5
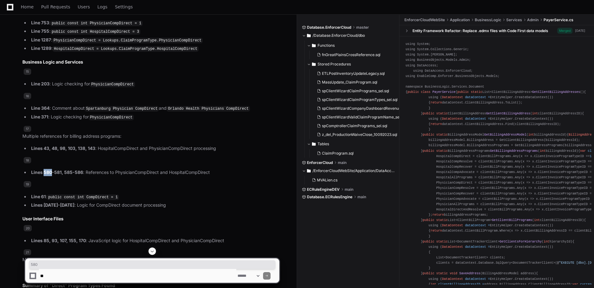
click at [47, 169] on strong "Lines 580-581, 585-586" at bounding box center [57, 171] width 52 height 5
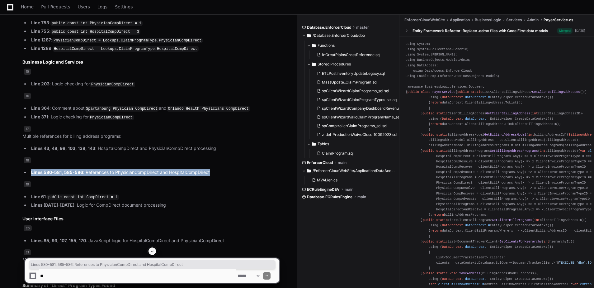
click at [47, 169] on strong "Lines 580-581, 585-586" at bounding box center [57, 171] width 52 height 5
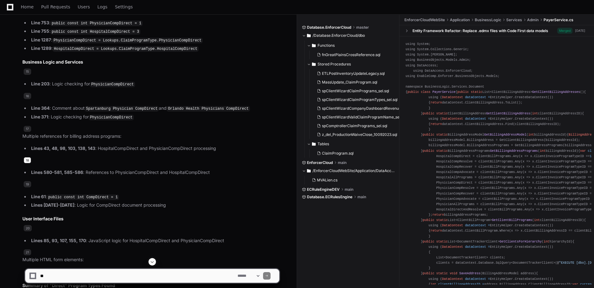
click at [27, 157] on span "18" at bounding box center [27, 160] width 7 height 6
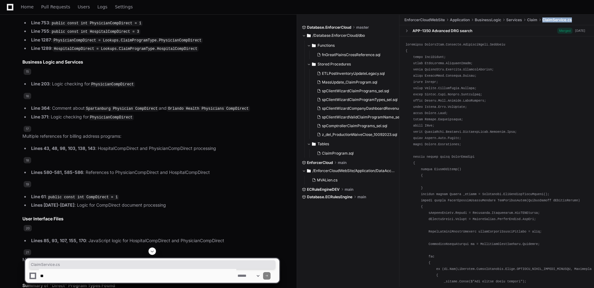
drag, startPoint x: 567, startPoint y: 23, endPoint x: 544, endPoint y: 24, distance: 23.1
click at [544, 24] on ul "EnforcerCloudWebSite Application BusinessLogic Services Claim ClaimService.cs" at bounding box center [499, 20] width 192 height 10
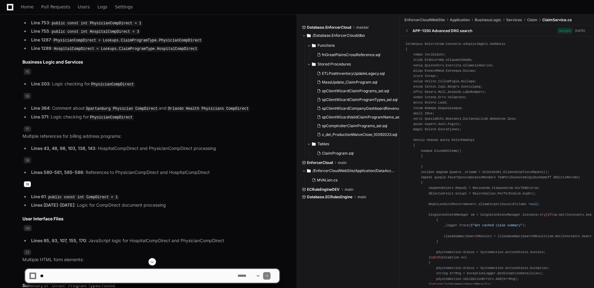
click at [27, 181] on span "19" at bounding box center [27, 184] width 7 height 6
click at [28, 181] on span "19" at bounding box center [27, 184] width 7 height 6
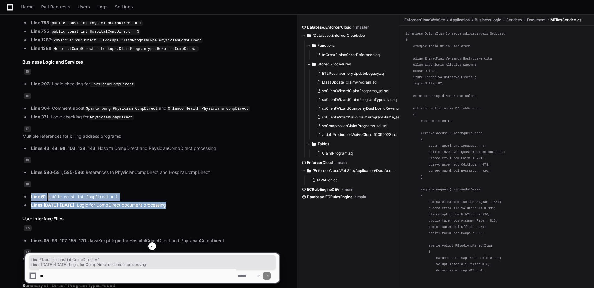
drag, startPoint x: 159, startPoint y: 196, endPoint x: 27, endPoint y: 186, distance: 133.0
click at [27, 193] on ul "Line 61 : public const int CompDirect = 1 Lines [DATE]-[DATE] : Logic for CompD…" at bounding box center [150, 201] width 257 height 16
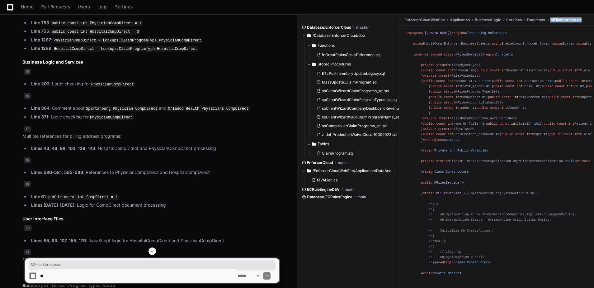
drag, startPoint x: 586, startPoint y: 22, endPoint x: 553, endPoint y: 22, distance: 33.0
click at [553, 22] on ul "EnforcerCloudWebSite Application BusinessLogic Services Document MFilesService.…" at bounding box center [499, 20] width 192 height 10
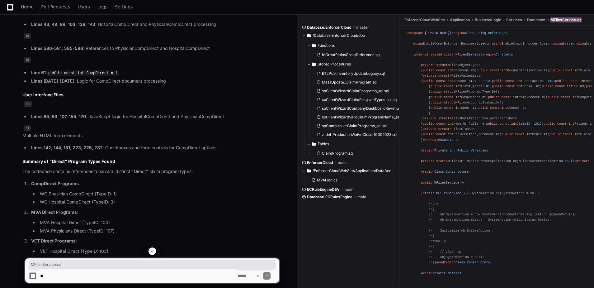
scroll to position [1277, 0]
click at [56, 91] on h3 "User Interface Files" at bounding box center [150, 94] width 257 height 6
click at [42, 113] on strong "Lines 85, 93, 107, 155, 170" at bounding box center [58, 115] width 55 height 5
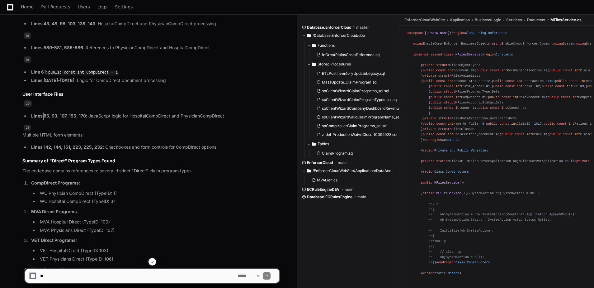
click at [42, 113] on strong "Lines 85, 93, 107, 155, 170" at bounding box center [58, 115] width 55 height 5
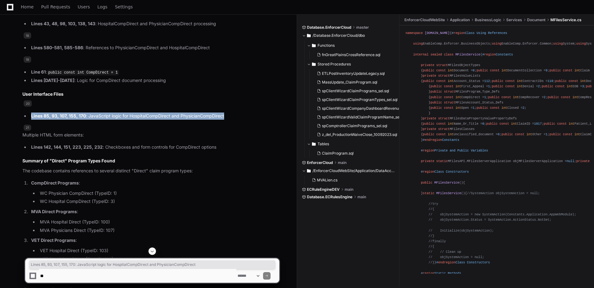
click at [42, 113] on strong "Lines 85, 93, 107, 155, 170" at bounding box center [58, 115] width 55 height 5
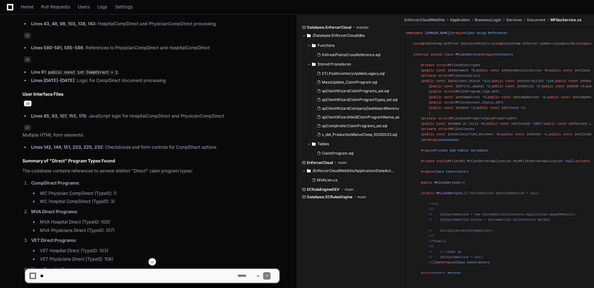
click at [30, 100] on span "20" at bounding box center [28, 103] width 8 height 6
click at [29, 100] on span "20" at bounding box center [28, 103] width 8 height 6
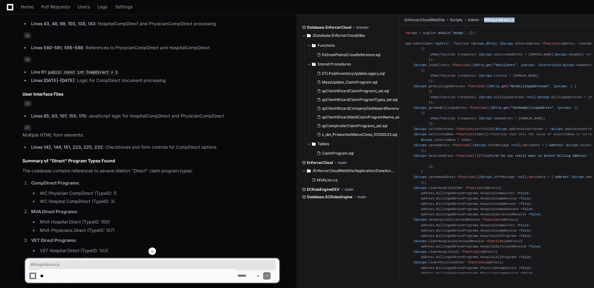
drag, startPoint x: 515, startPoint y: 21, endPoint x: 486, endPoint y: 19, distance: 28.4
click at [486, 19] on ul "EnforcerCloudWebSite Scripts Admin BillingAddress.js" at bounding box center [499, 20] width 192 height 10
click at [54, 144] on strong "Lines 142, 144, 151, 223, 225, 232" at bounding box center [67, 146] width 72 height 5
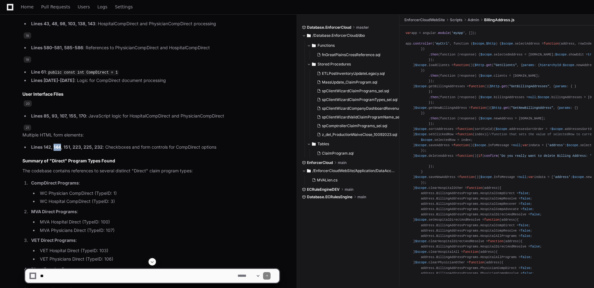
click at [54, 144] on strong "Lines 142, 144, 151, 223, 225, 232" at bounding box center [67, 146] width 72 height 5
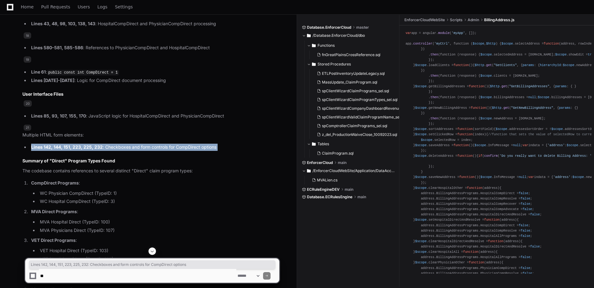
click at [54, 144] on strong "Lines 142, 144, 151, 223, 225, 232" at bounding box center [67, 146] width 72 height 5
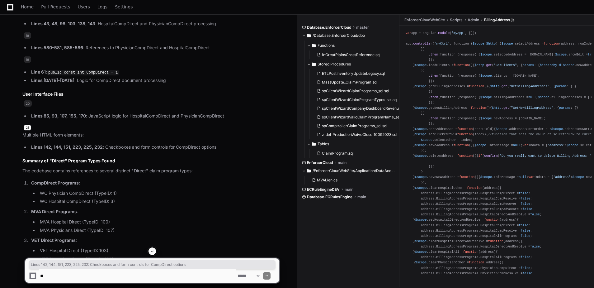
click at [29, 125] on span "21" at bounding box center [27, 128] width 7 height 6
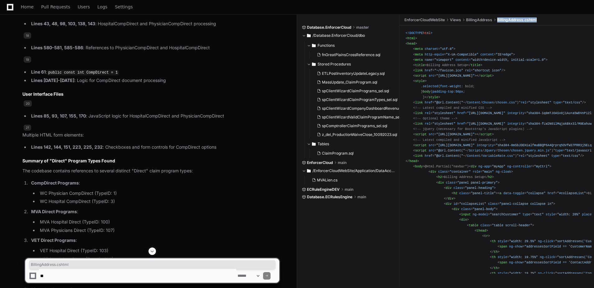
drag, startPoint x: 542, startPoint y: 19, endPoint x: 499, endPoint y: 19, distance: 43.6
click at [499, 19] on ul "EnforcerCloudWebSite Views BillingAddress BillingAddress.cshtml" at bounding box center [499, 20] width 192 height 10
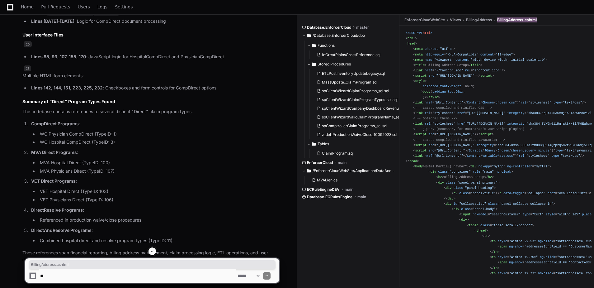
scroll to position [1352, 0]
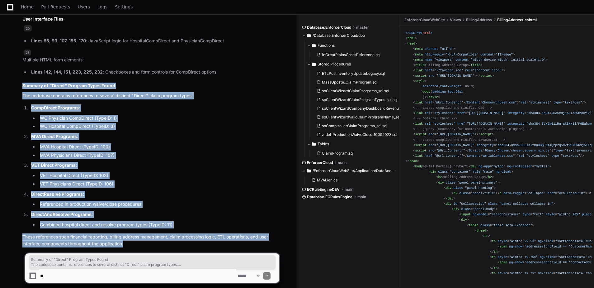
drag, startPoint x: 129, startPoint y: 234, endPoint x: 21, endPoint y: 76, distance: 191.7
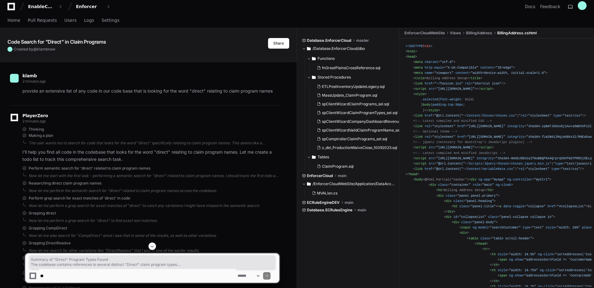
scroll to position [0, 0]
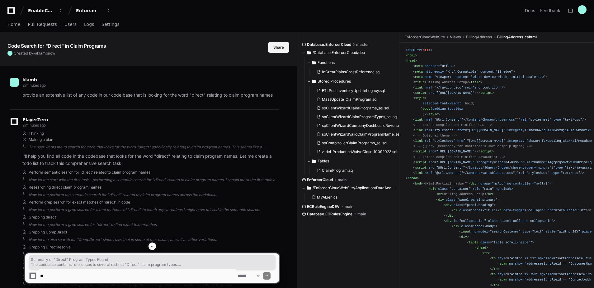
click at [277, 49] on button "Share" at bounding box center [278, 47] width 21 height 11
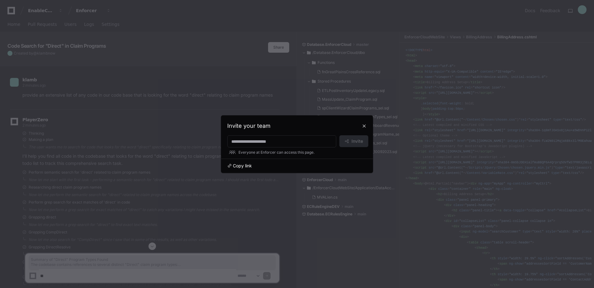
click at [240, 164] on span "Copy link" at bounding box center [242, 166] width 19 height 6
drag, startPoint x: 365, startPoint y: 126, endPoint x: 359, endPoint y: 124, distance: 6.0
click at [365, 126] on button at bounding box center [364, 126] width 10 height 10
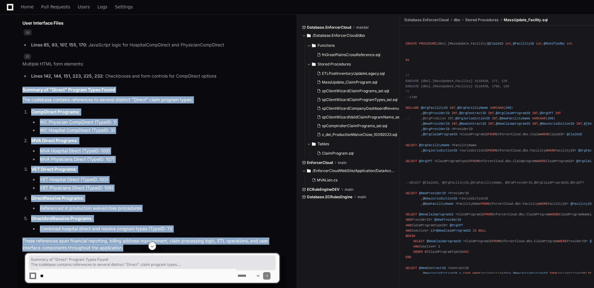
scroll to position [1352, 0]
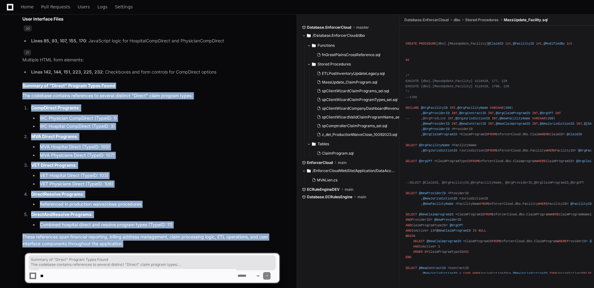
click at [70, 191] on strong "DirectResolve Programs" at bounding box center [57, 193] width 52 height 5
click at [96, 143] on li "MVA Hospital Direct (TypeID: 100)" at bounding box center [158, 146] width 241 height 7
